Goal: Task Accomplishment & Management: Complete application form

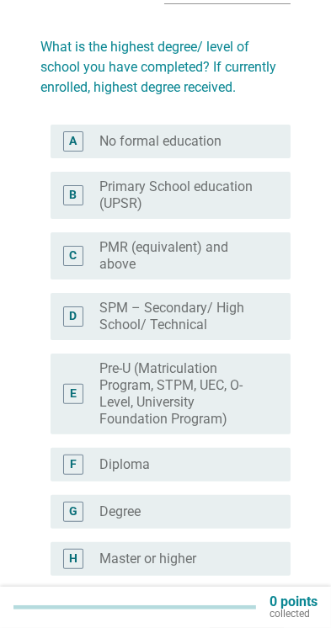
scroll to position [108, 0]
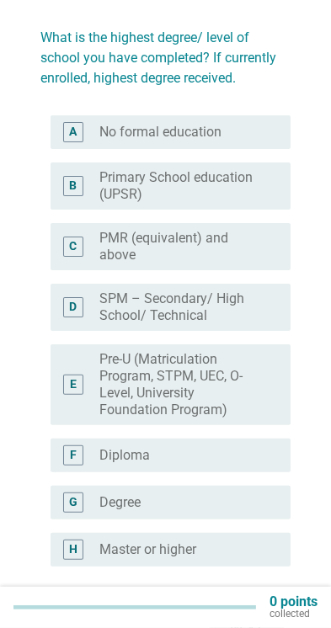
click at [101, 504] on label "Degree" at bounding box center [119, 502] width 41 height 17
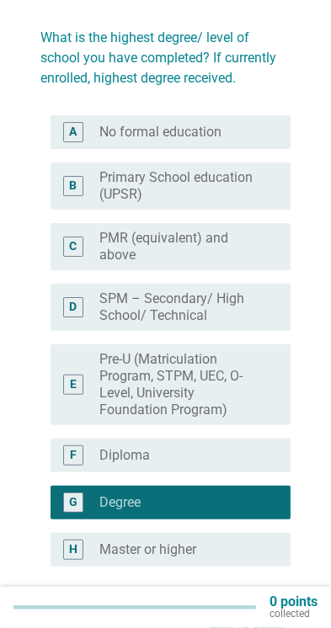
click at [242, 618] on div "Next" at bounding box center [246, 627] width 47 height 20
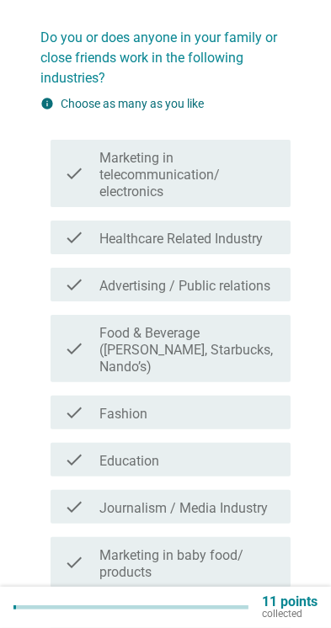
scroll to position [0, 0]
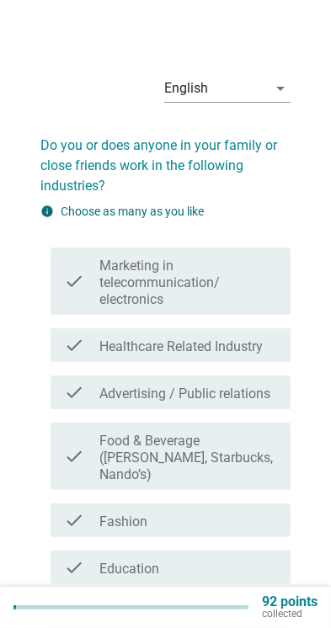
click at [84, 476] on div "check" at bounding box center [81, 456] width 35 height 54
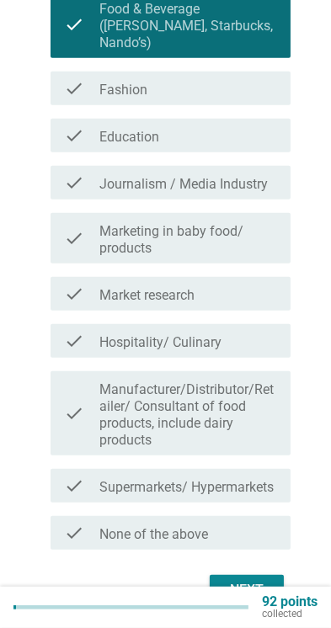
scroll to position [433, 0]
click at [243, 584] on div "Next" at bounding box center [246, 589] width 47 height 20
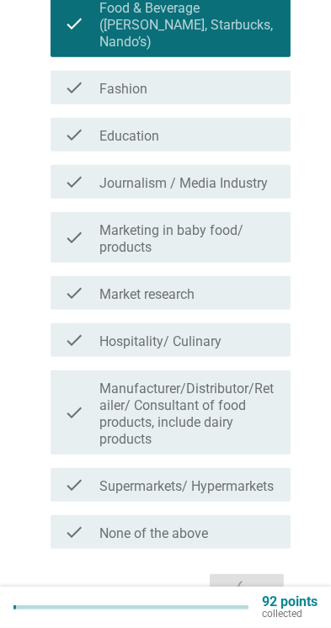
scroll to position [0, 0]
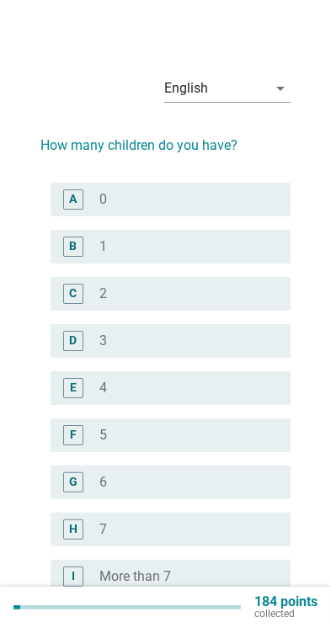
click at [249, 212] on div "A radio_button_unchecked 0" at bounding box center [171, 200] width 240 height 34
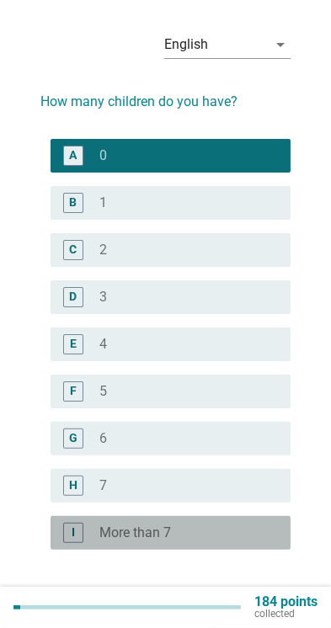
scroll to position [101, 0]
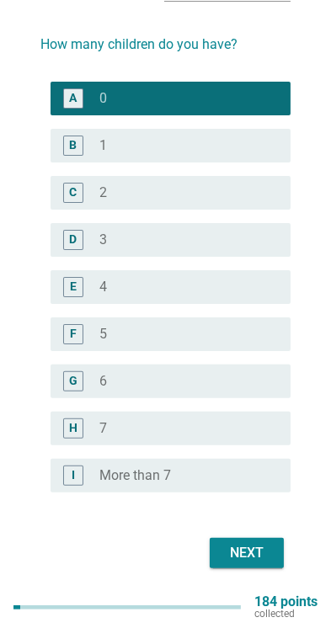
click at [254, 557] on div "Next" at bounding box center [246, 553] width 47 height 20
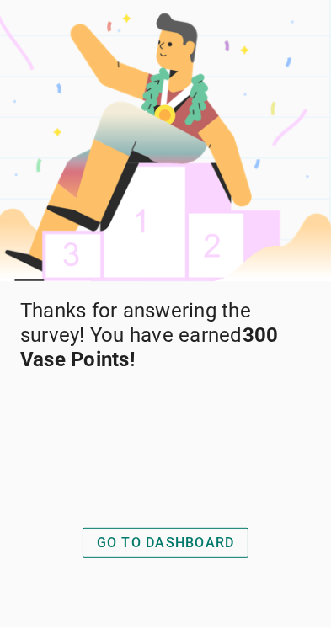
click at [98, 553] on div "GO TO DASHBOARD" at bounding box center [166, 543] width 138 height 20
